Goal: Navigation & Orientation: Find specific page/section

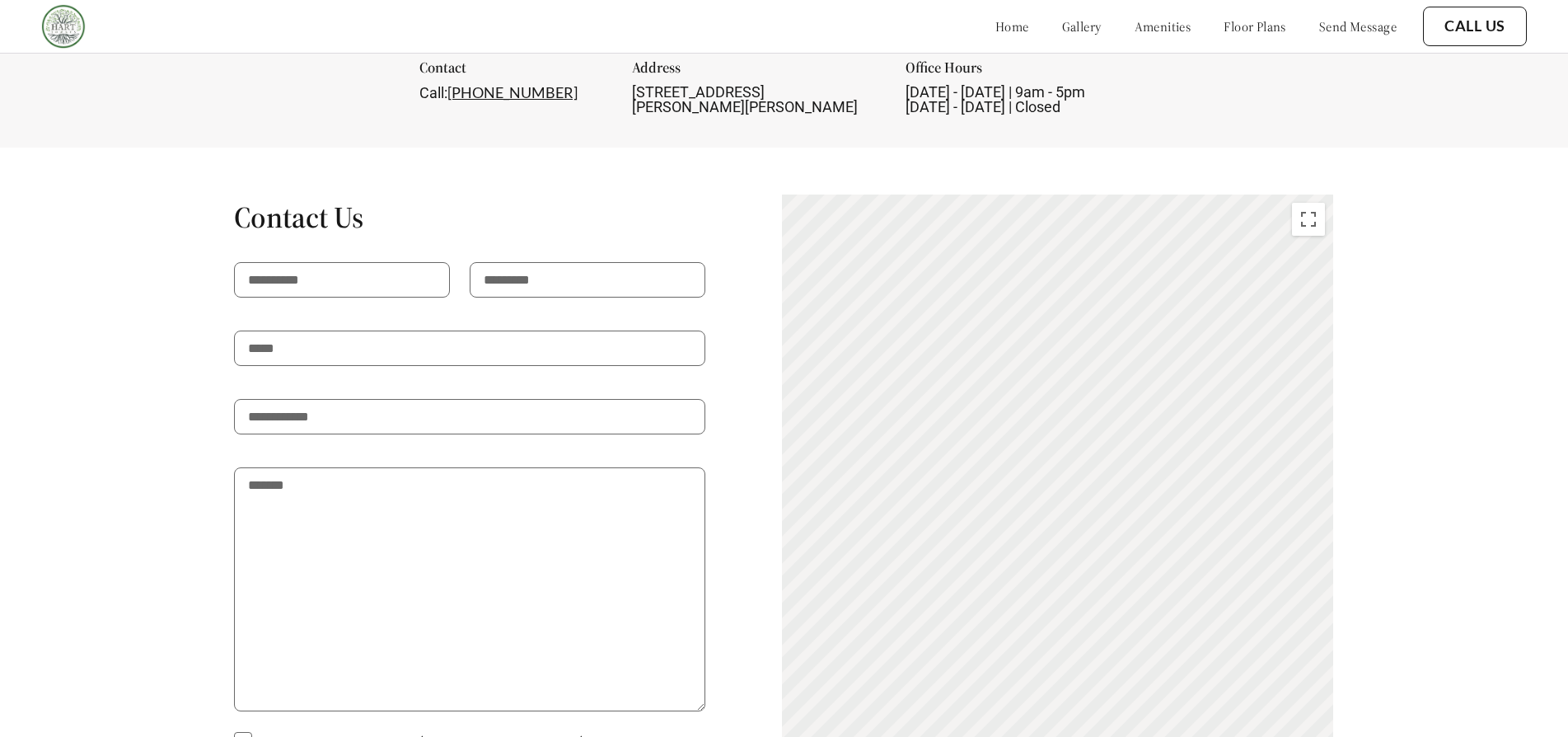
scroll to position [1871, 0]
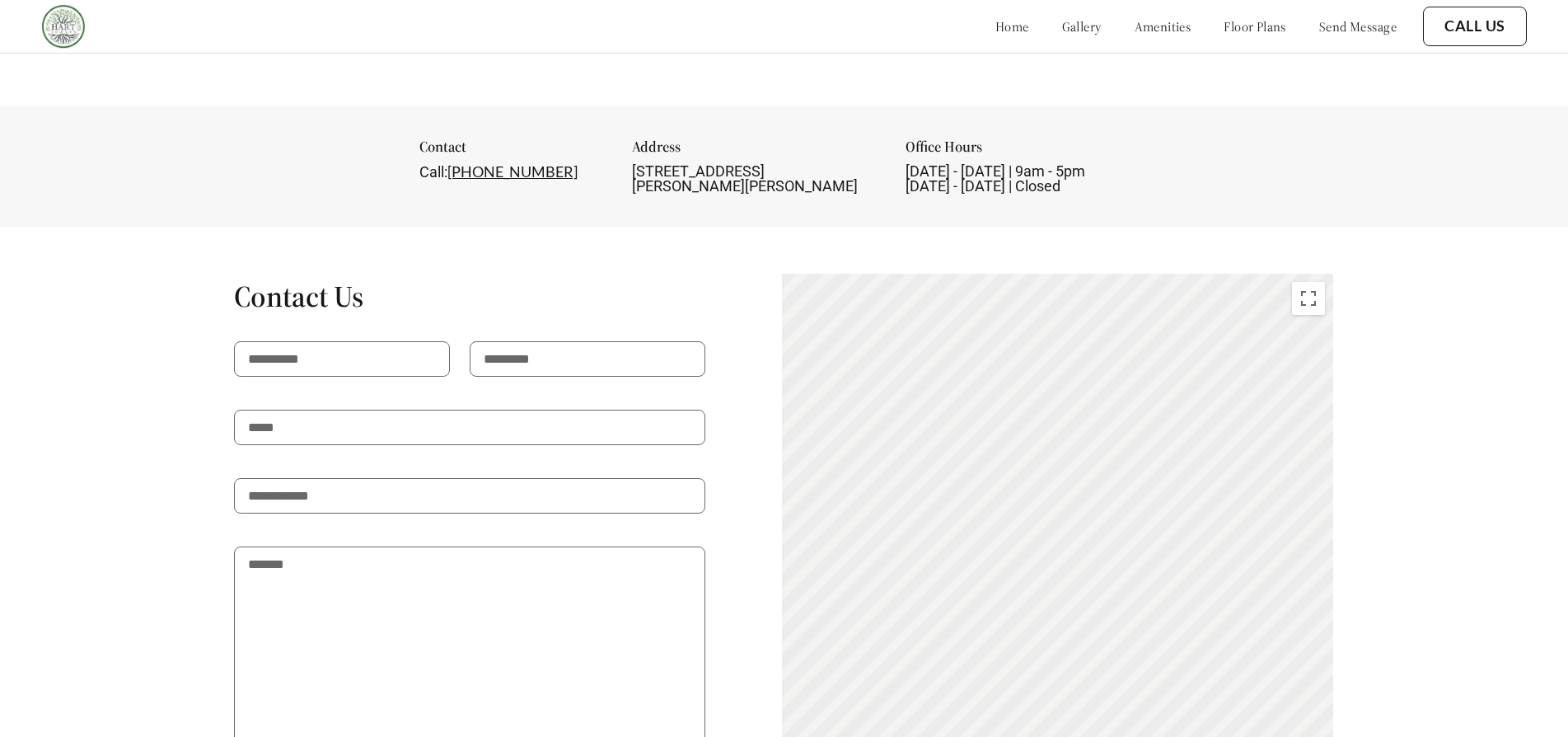
click at [1007, 581] on div "To activate drag with keyboard, press Alt + Enter. Once in keyboard drag state,…" at bounding box center [1058, 580] width 552 height 614
drag, startPoint x: 1066, startPoint y: 558, endPoint x: 1016, endPoint y: 522, distance: 61.6
click at [1040, 534] on gmp-advanced-marker "1" at bounding box center [1040, 534] width 0 height 0
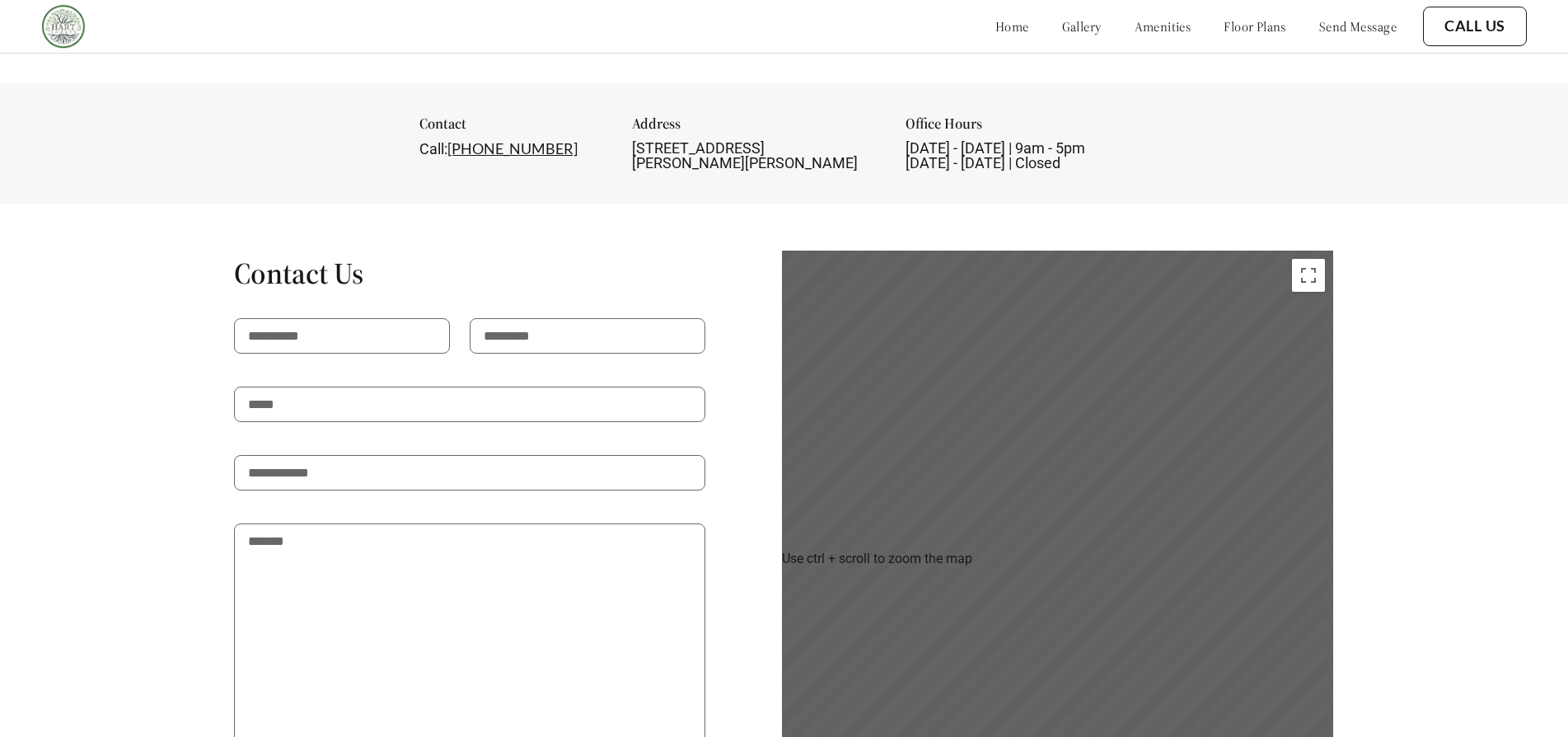
scroll to position [2035, 0]
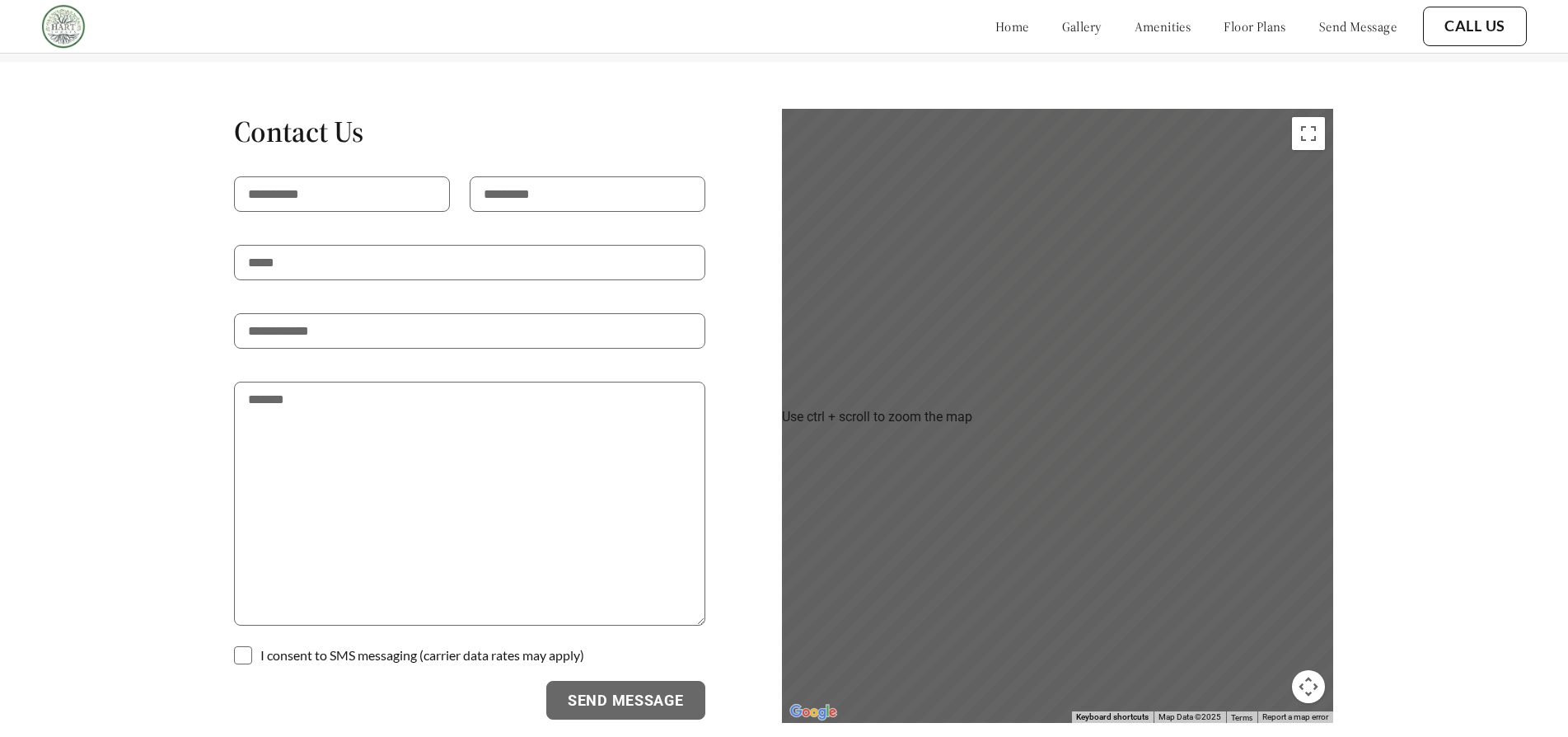
click at [1317, 690] on button "Map camera controls" at bounding box center [1309, 686] width 33 height 33
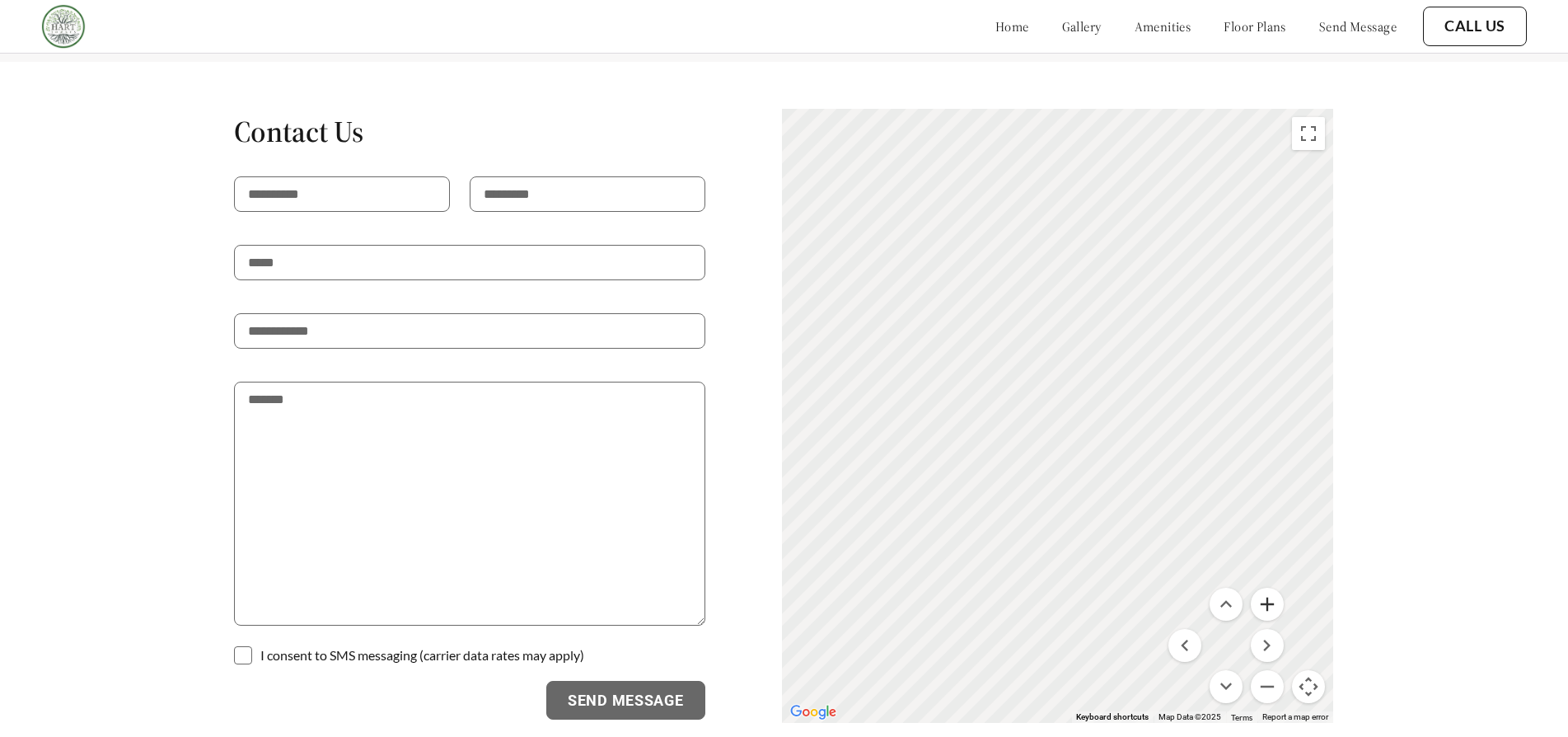
click at [1284, 603] on button "Zoom in" at bounding box center [1267, 604] width 33 height 33
drag, startPoint x: 874, startPoint y: 355, endPoint x: 1078, endPoint y: 490, distance: 244.6
click at [1078, 490] on div "To activate drag with keyboard, press Alt + Enter. Once in keyboard drag state,…" at bounding box center [1058, 416] width 552 height 614
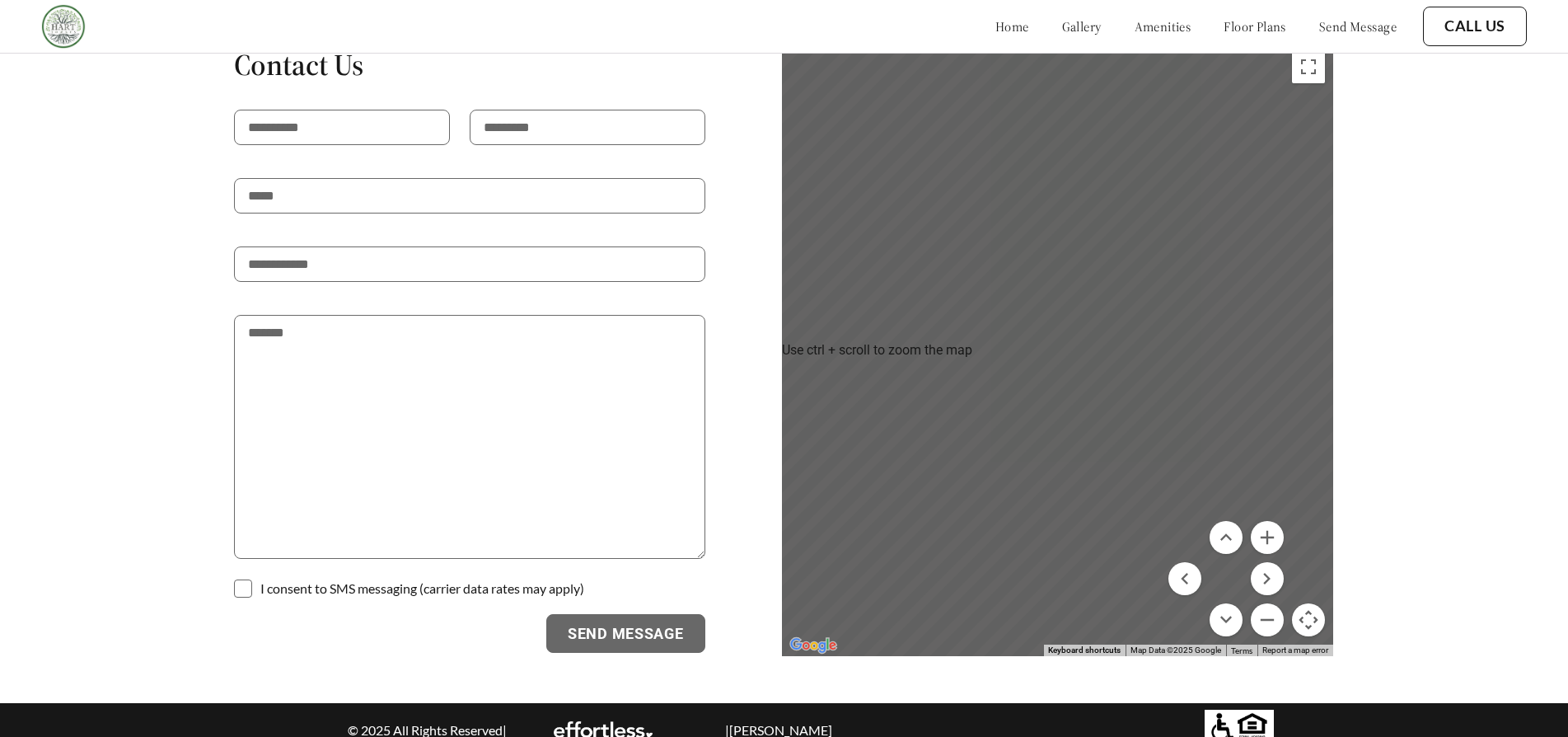
scroll to position [2118, 0]
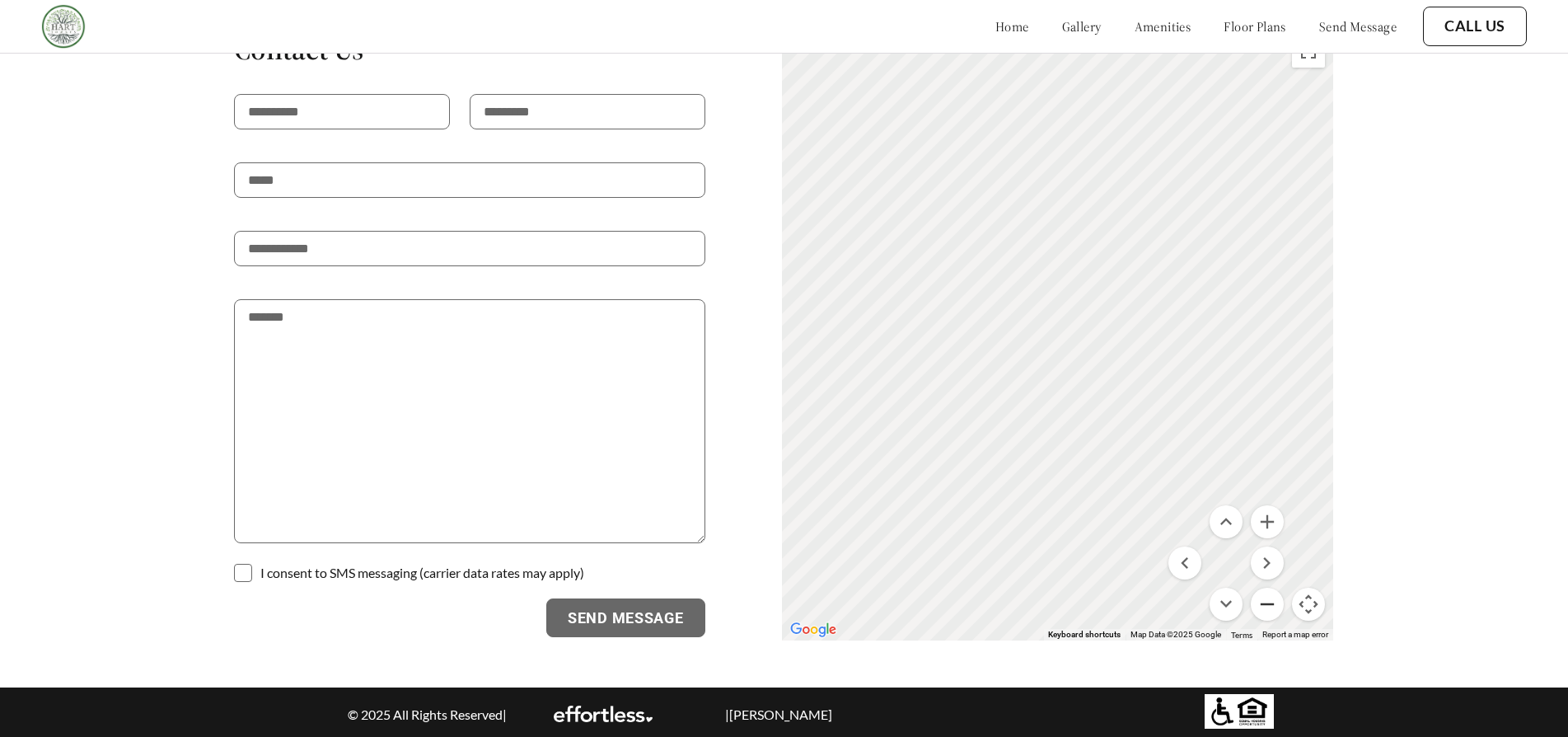
click at [1270, 599] on button "Zoom out" at bounding box center [1267, 604] width 33 height 33
drag, startPoint x: 1177, startPoint y: 429, endPoint x: 1079, endPoint y: 413, distance: 99.3
click at [1283, 603] on button "Zoom out" at bounding box center [1267, 604] width 33 height 33
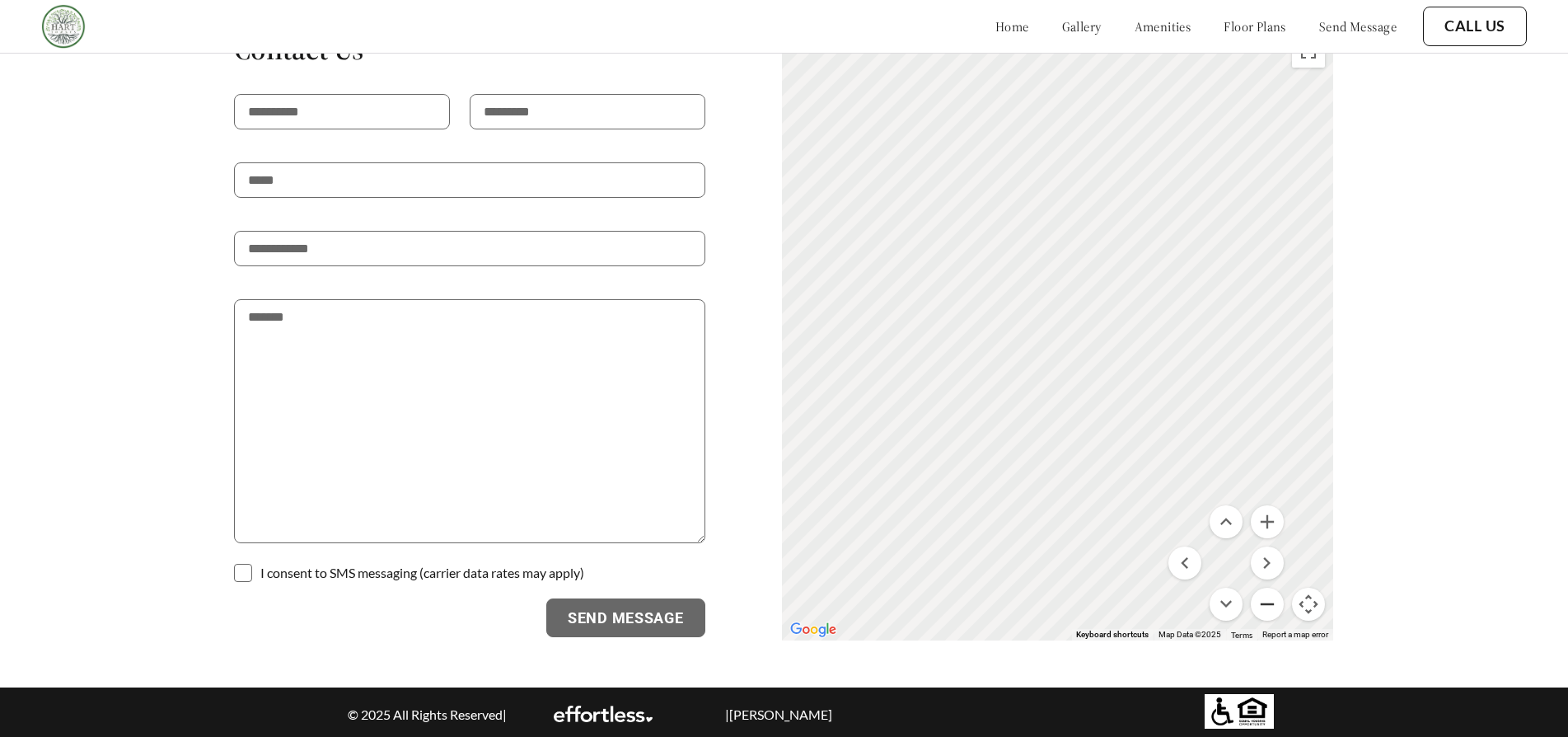
click at [1283, 603] on button "Zoom out" at bounding box center [1267, 604] width 33 height 33
drag, startPoint x: 918, startPoint y: 310, endPoint x: 831, endPoint y: 464, distance: 176.9
click at [1085, 420] on div "To activate drag with keyboard, press Alt + Enter. Once in keyboard drag state,…" at bounding box center [1058, 333] width 552 height 614
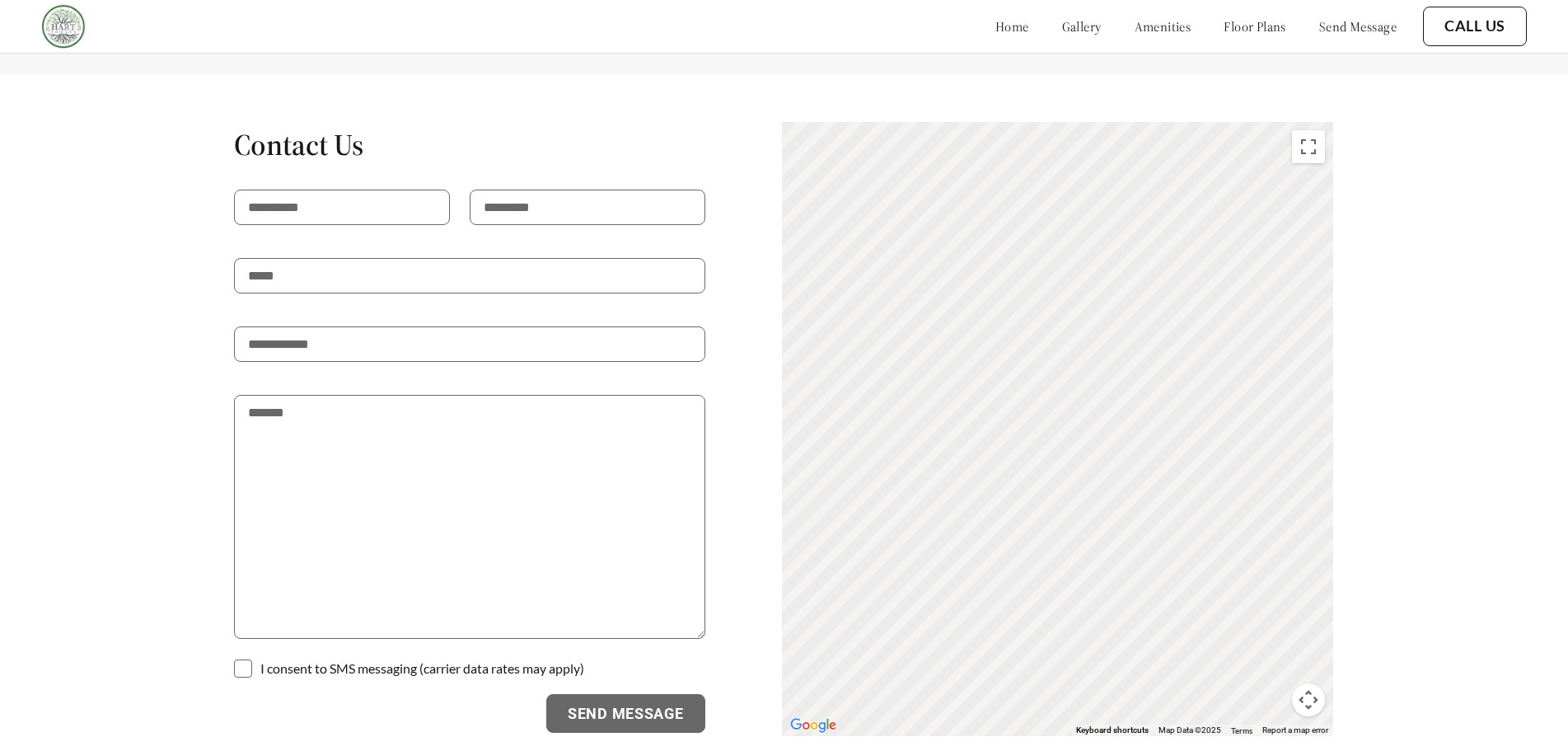
scroll to position [2061, 0]
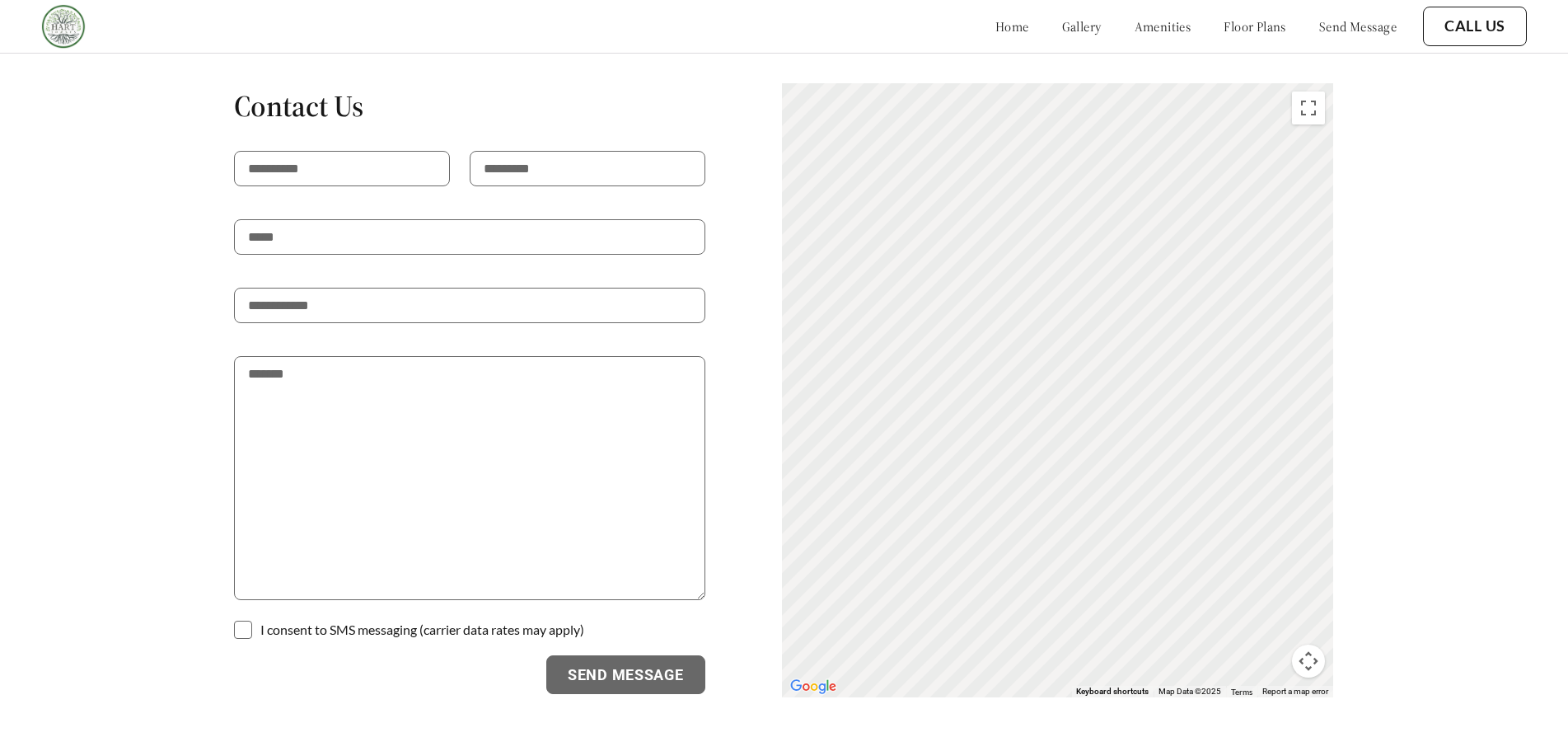
drag, startPoint x: 1170, startPoint y: 377, endPoint x: 471, endPoint y: 146, distance: 736.2
click at [471, 146] on div "Contact Us I consent to SMS messaging (carrier data rates may apply) Send Messa…" at bounding box center [784, 390] width 1381 height 616
drag, startPoint x: 1190, startPoint y: 483, endPoint x: 854, endPoint y: 170, distance: 459.2
click at [854, 170] on div "To activate drag with keyboard, press Alt + Enter. Once in keyboard drag state,…" at bounding box center [1058, 390] width 552 height 614
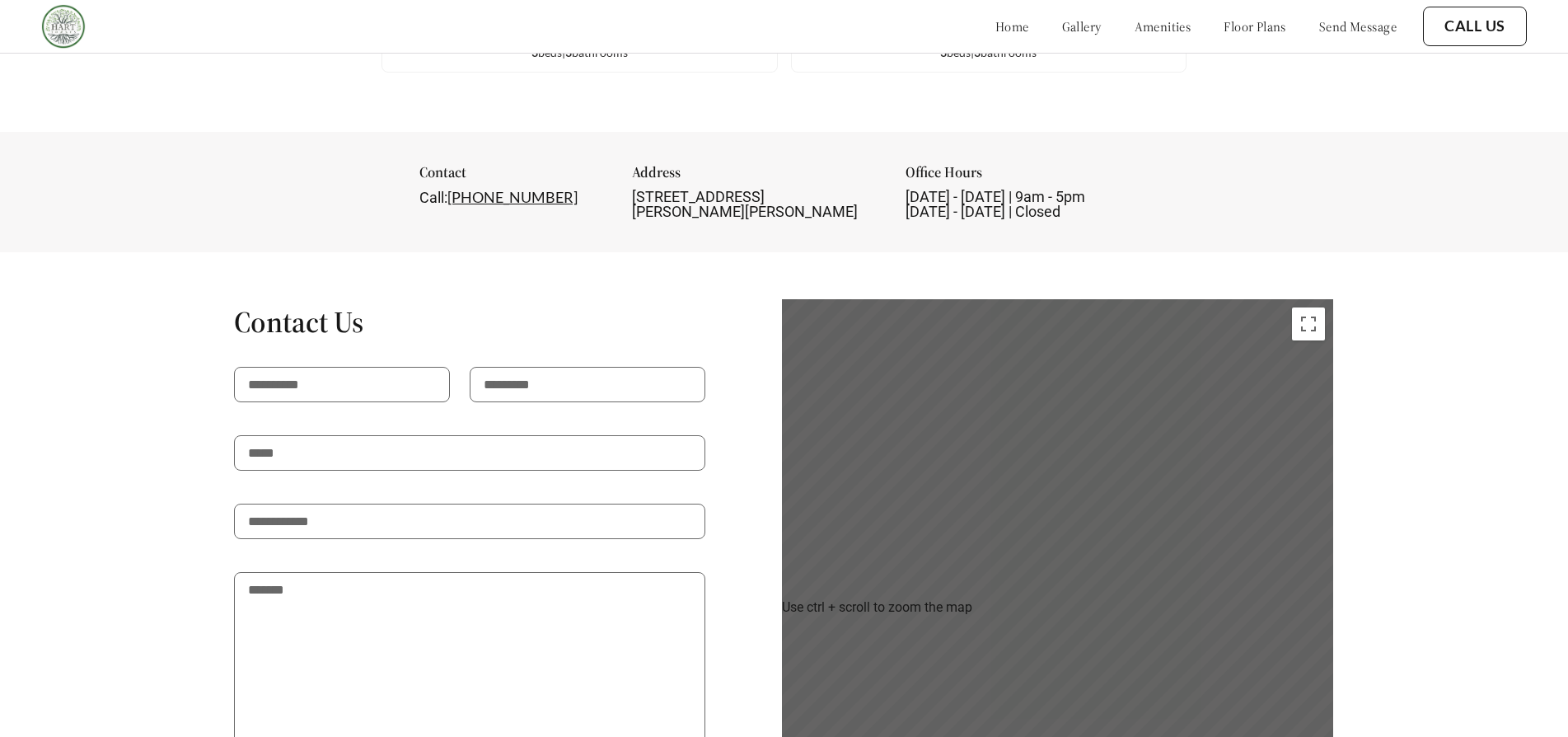
scroll to position [1788, 0]
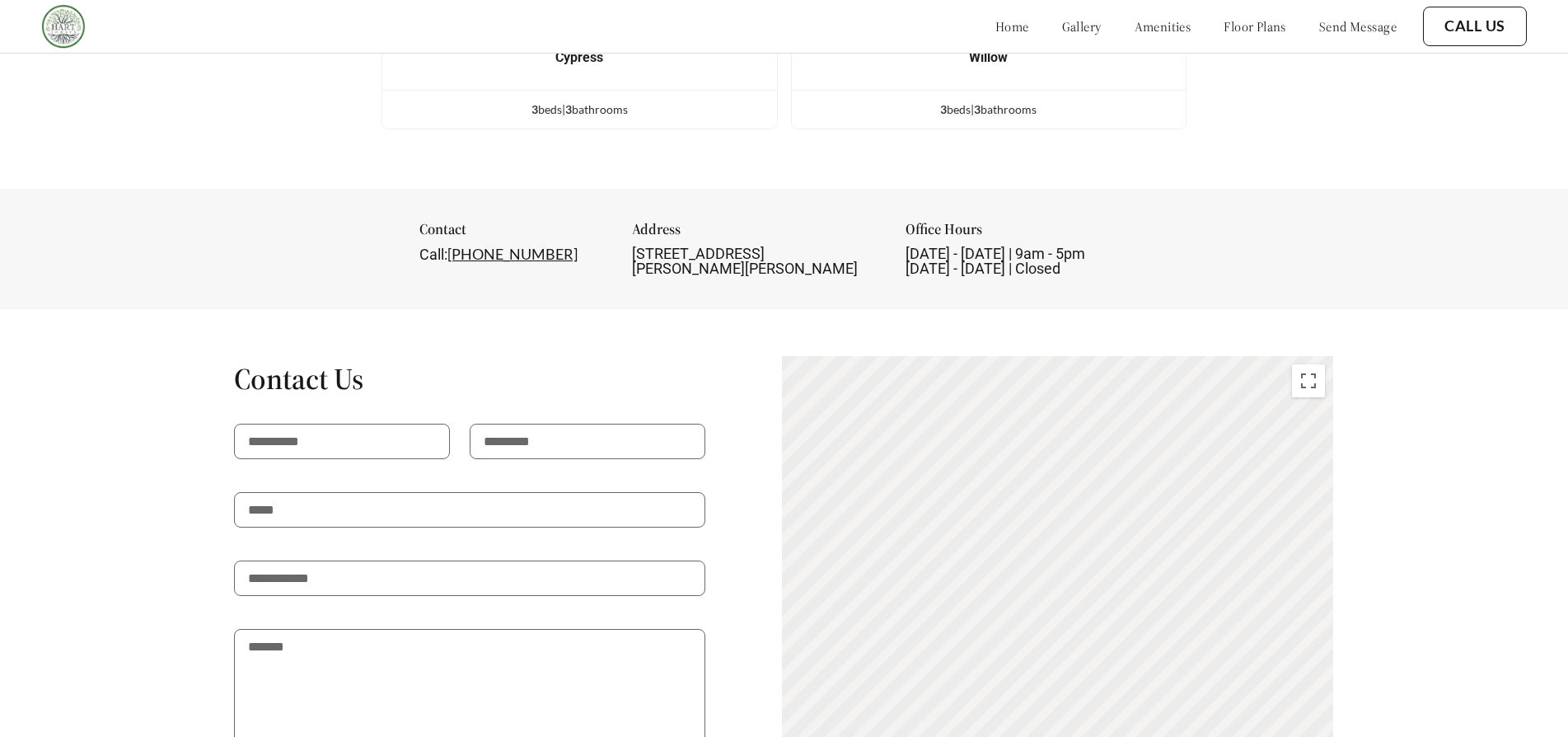
drag, startPoint x: 1061, startPoint y: 520, endPoint x: 1338, endPoint y: 713, distance: 337.6
click at [1334, 713] on div "To activate drag with keyboard, press Alt + Enter. Once in keyboard drag state,…" at bounding box center [1058, 663] width 552 height 614
drag, startPoint x: 1013, startPoint y: 485, endPoint x: 1142, endPoint y: 668, distance: 223.9
click at [1142, 668] on div "To activate drag with keyboard, press Alt + Enter. Once in keyboard drag state,…" at bounding box center [1058, 663] width 552 height 614
drag, startPoint x: 957, startPoint y: 498, endPoint x: 1293, endPoint y: 747, distance: 418.2
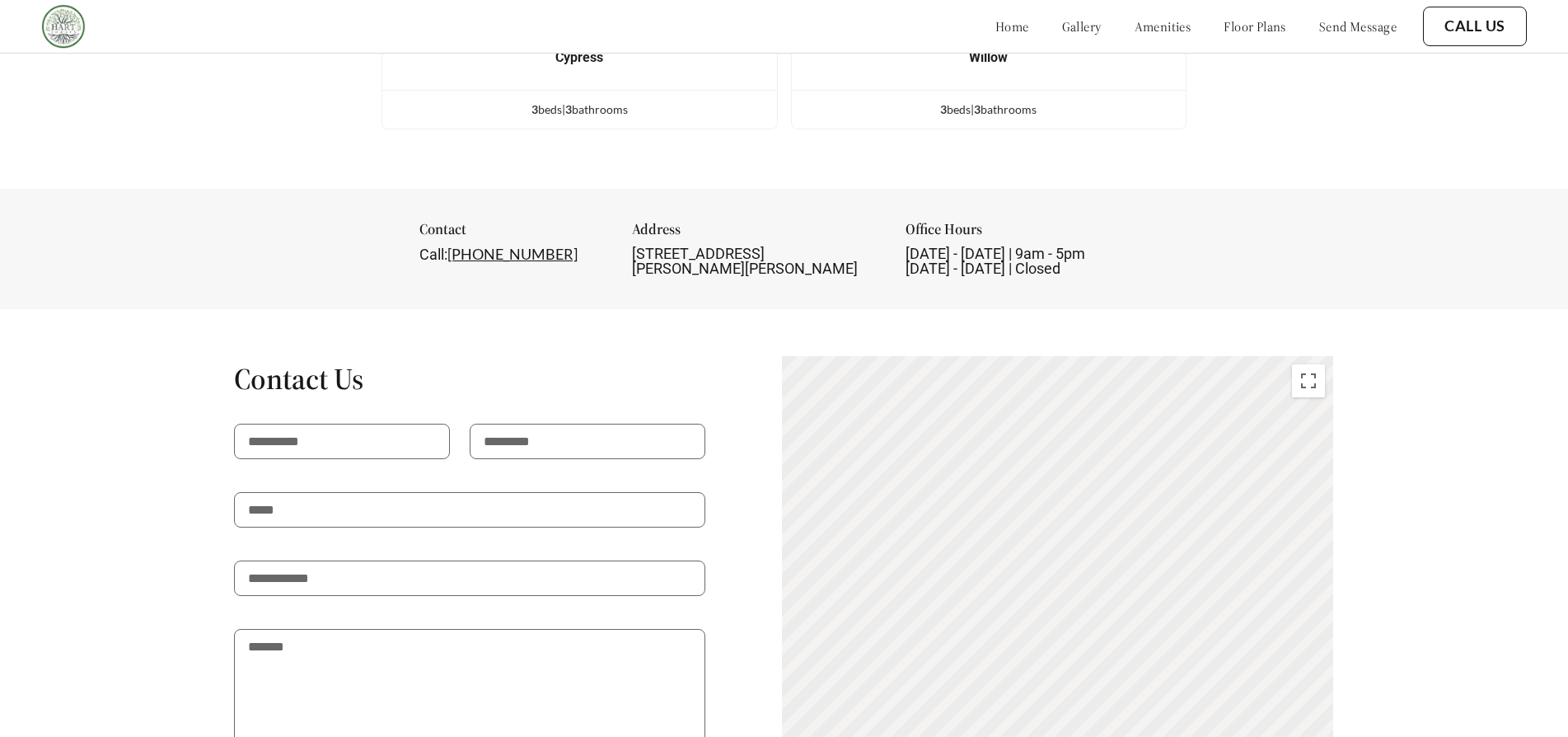
drag, startPoint x: 856, startPoint y: 505, endPoint x: 1411, endPoint y: 665, distance: 577.6
click at [1411, 665] on div "Contact Us I consent to SMS messaging (carrier data rates may apply) Send Messa…" at bounding box center [784, 663] width 1381 height 616
drag, startPoint x: 994, startPoint y: 515, endPoint x: 1186, endPoint y: 628, distance: 222.8
click at [1186, 628] on div "To activate drag with keyboard, press Alt + Enter. Once in keyboard drag state,…" at bounding box center [1058, 663] width 552 height 614
